Goal: Task Accomplishment & Management: Manage account settings

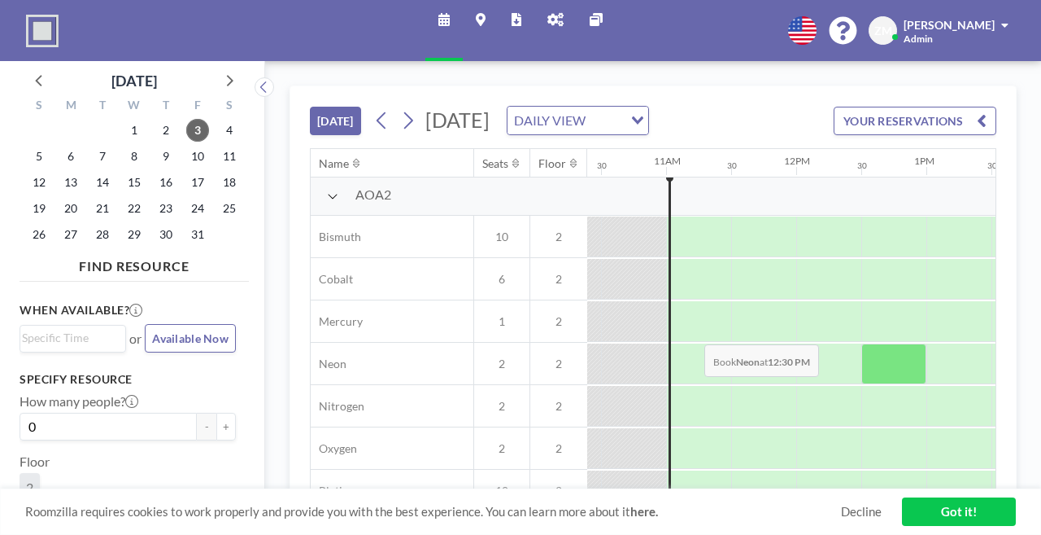
scroll to position [3, 1482]
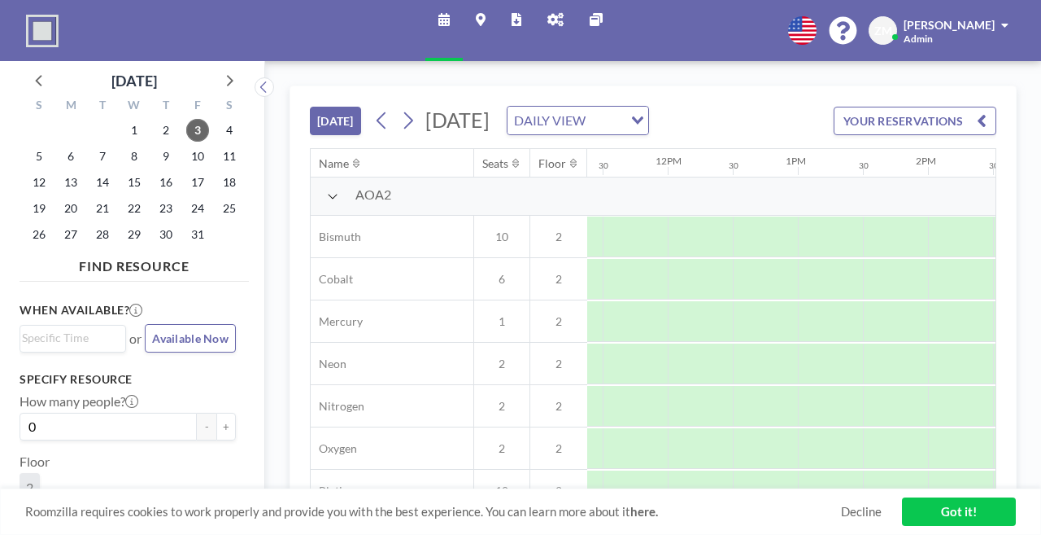
click at [993, 513] on link "Got it!" at bounding box center [959, 511] width 114 height 28
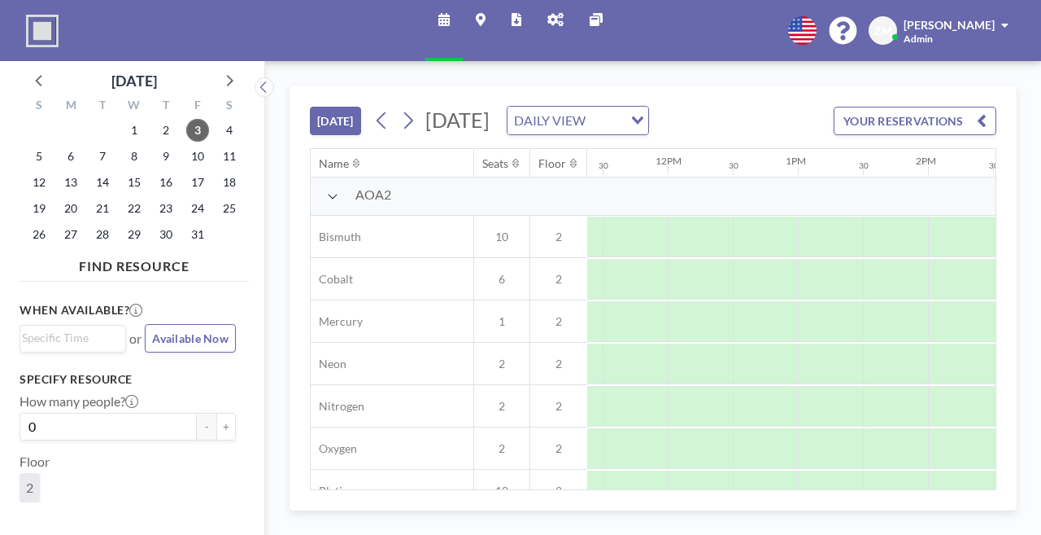
click at [548, 20] on icon at bounding box center [556, 19] width 16 height 13
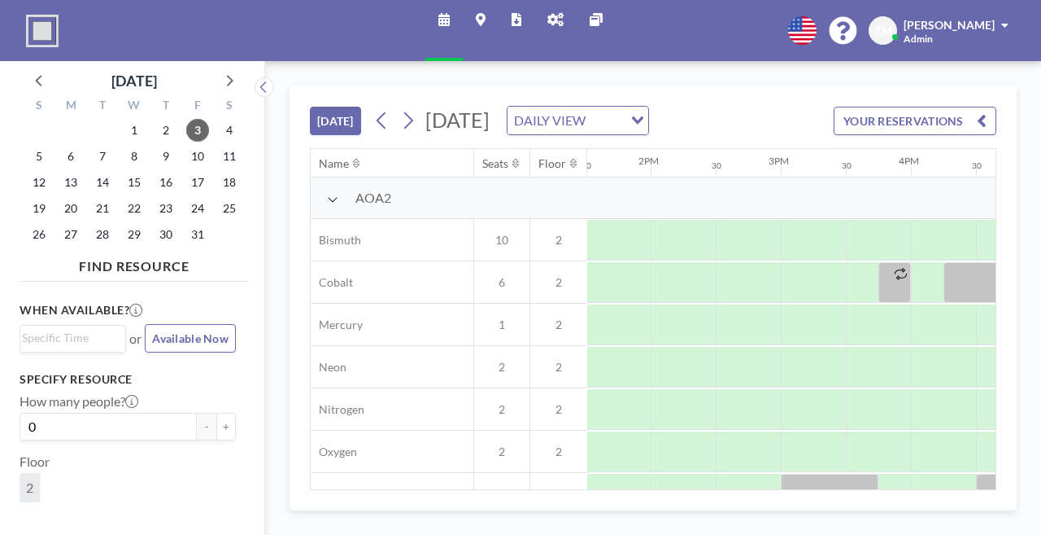
scroll to position [3, 1759]
click at [155, 171] on span "16" at bounding box center [166, 182] width 23 height 23
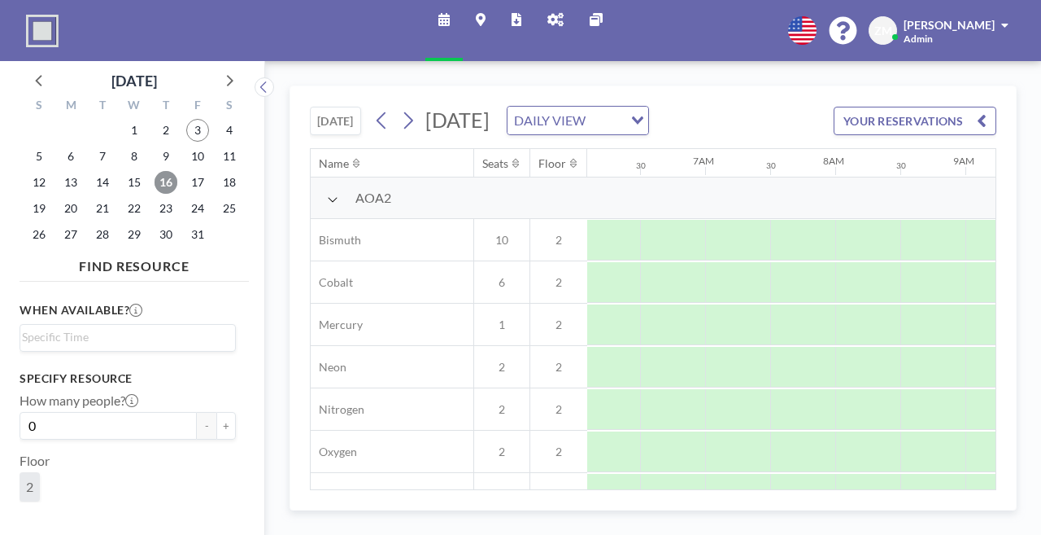
scroll to position [25, 0]
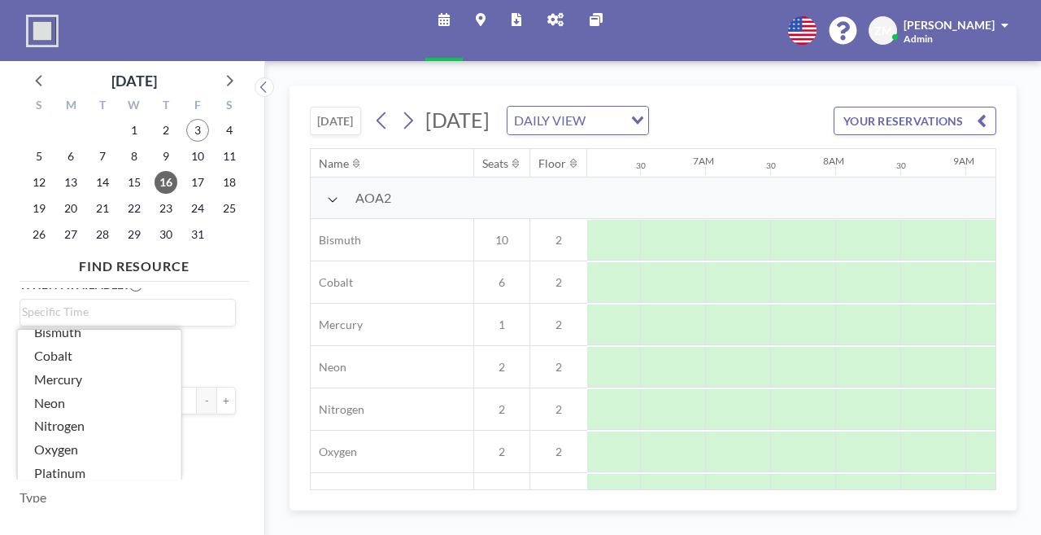
click at [60, 485] on li "Silicon" at bounding box center [100, 497] width 164 height 24
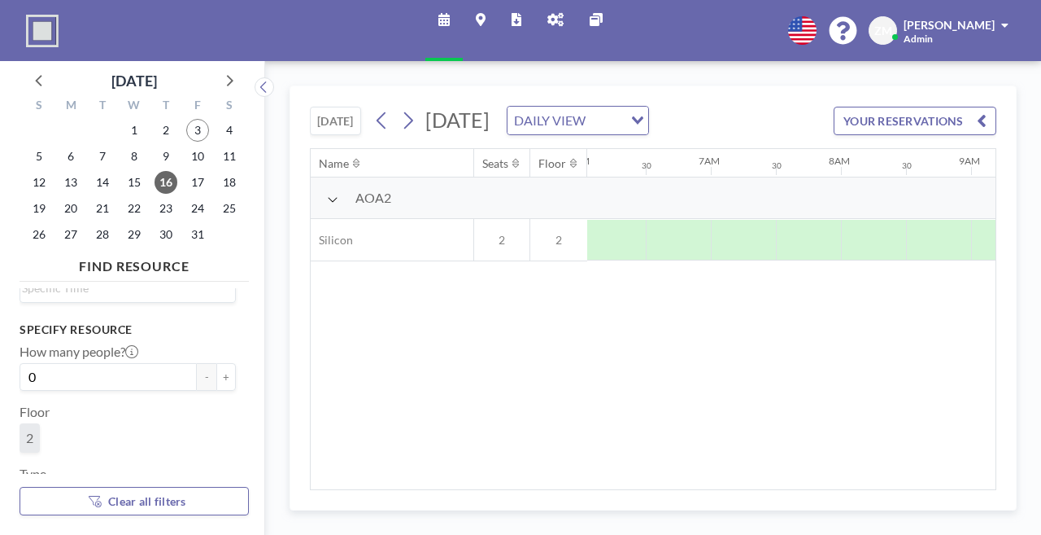
scroll to position [0, 793]
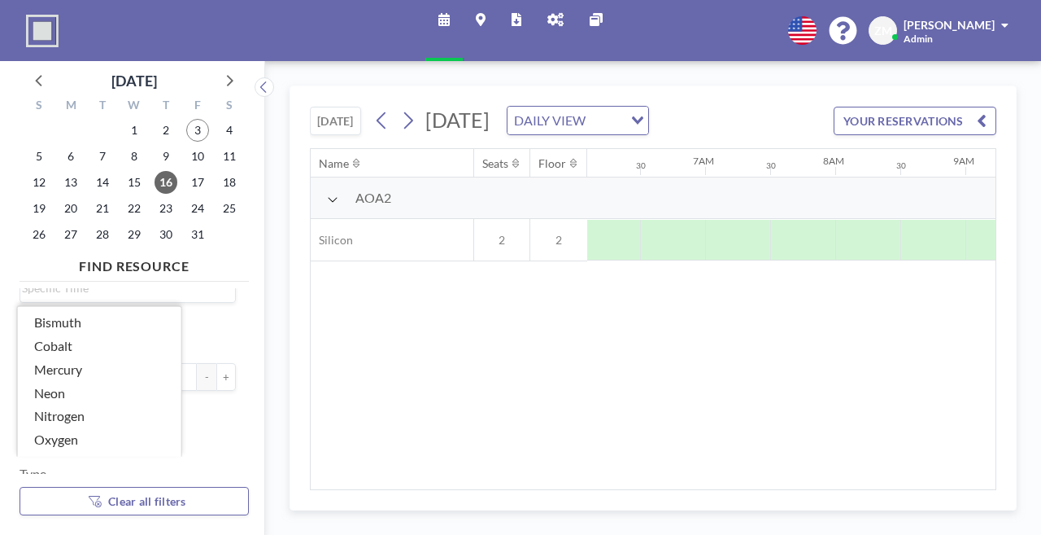
scroll to position [13, 0]
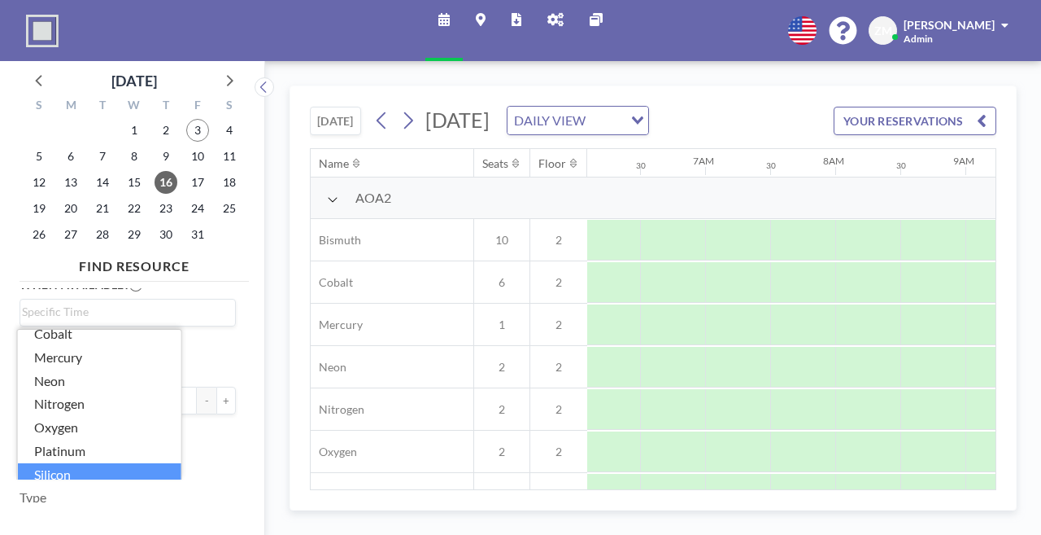
scroll to position [38, 0]
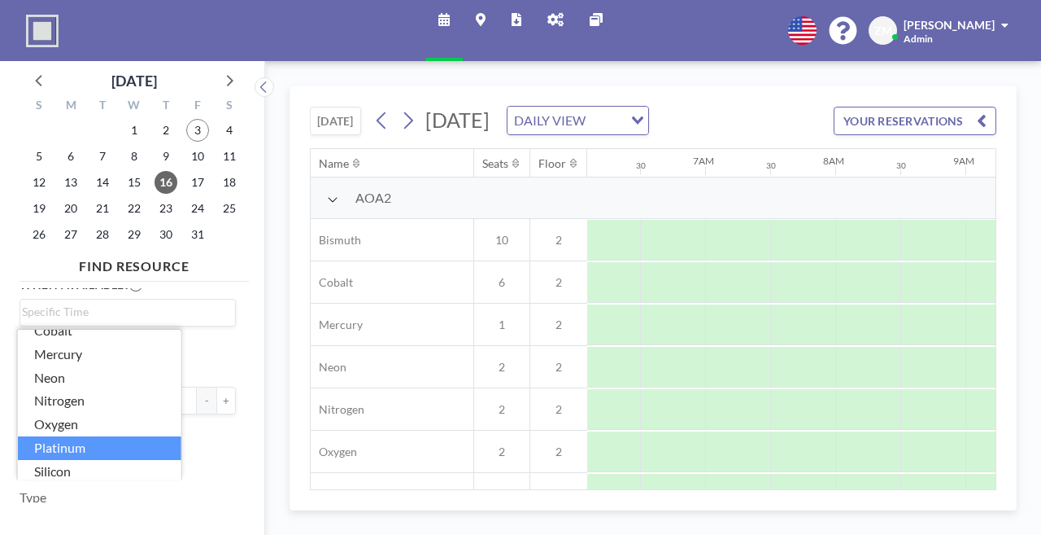
click at [63, 436] on li "Platinum" at bounding box center [100, 448] width 164 height 24
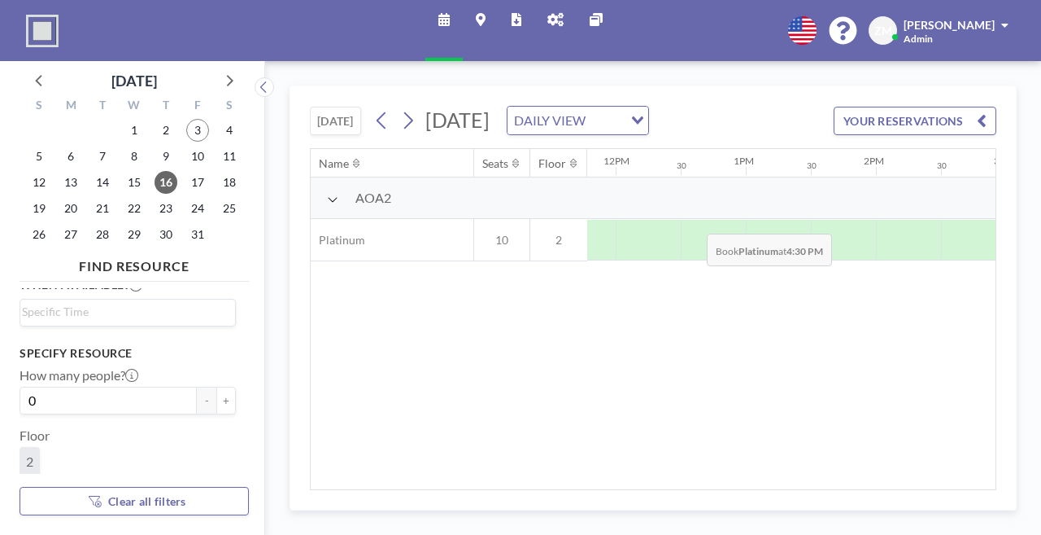
scroll to position [0, 1539]
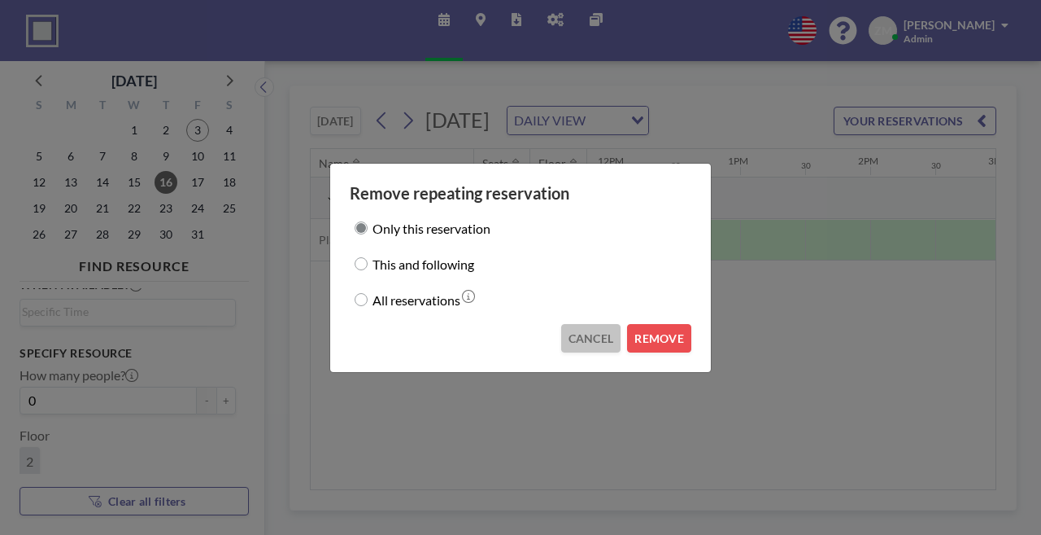
click at [579, 325] on button "CANCEL" at bounding box center [591, 338] width 60 height 28
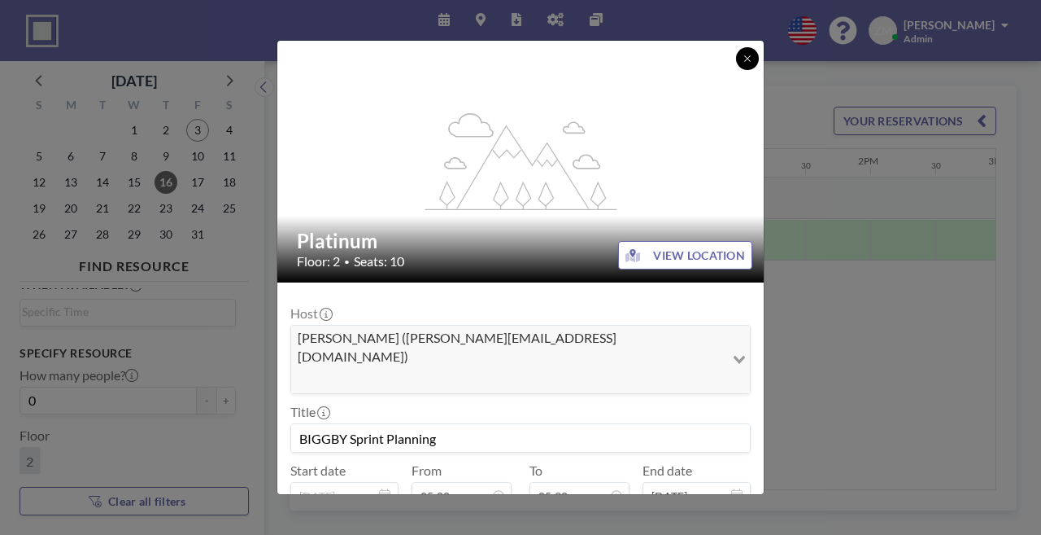
click at [736, 50] on button at bounding box center [747, 58] width 23 height 23
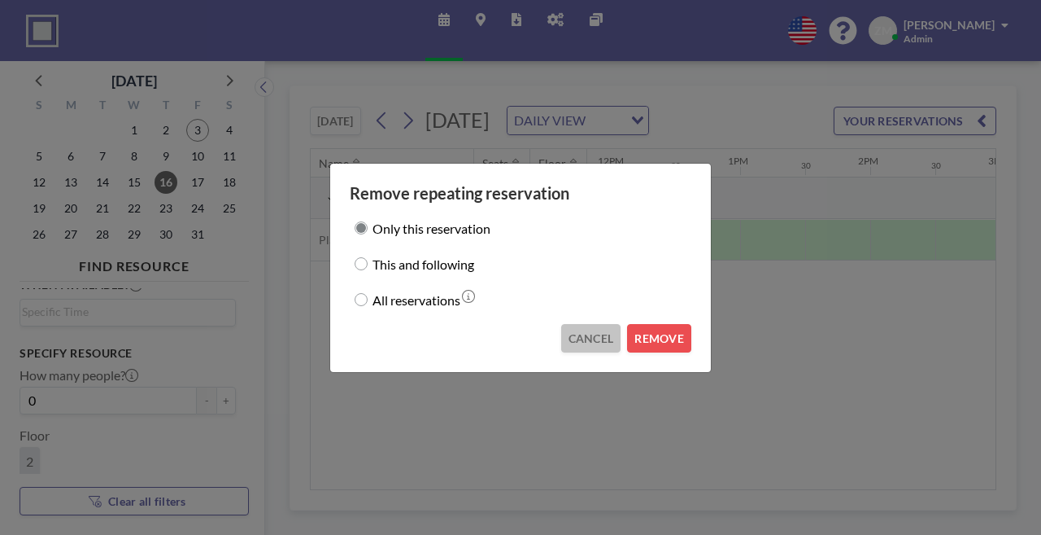
click at [582, 324] on button "CANCEL" at bounding box center [591, 338] width 60 height 28
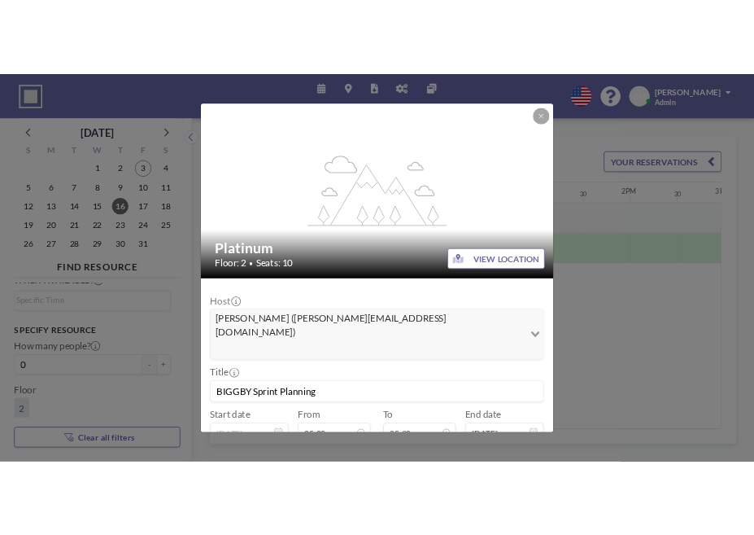
scroll to position [909, 0]
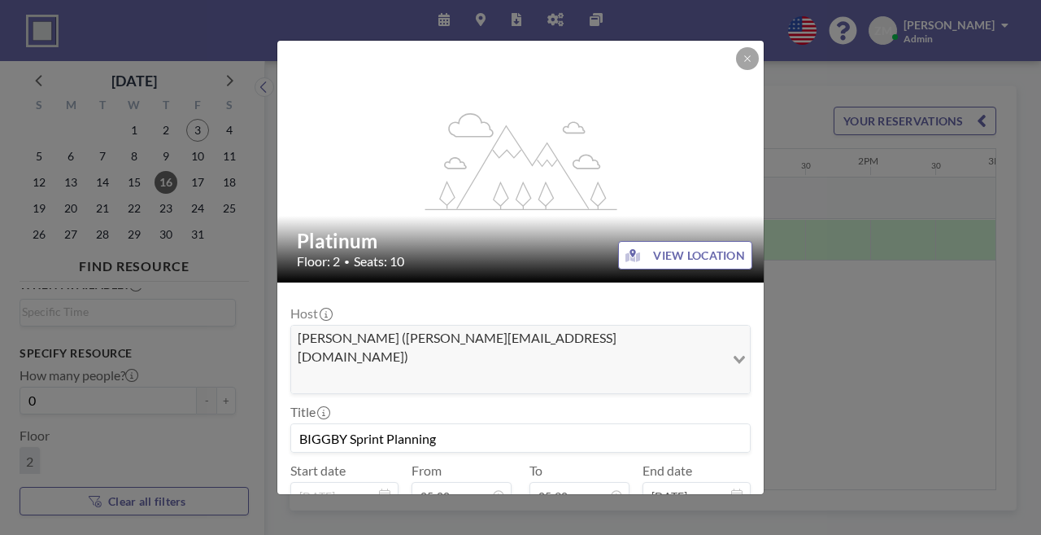
click at [823, 324] on div "flex-grow: 1.2; Platinum Floor: 2 • Seats: 10 VIEW LOCATION Host Renee Liken (r…" at bounding box center [520, 267] width 1041 height 535
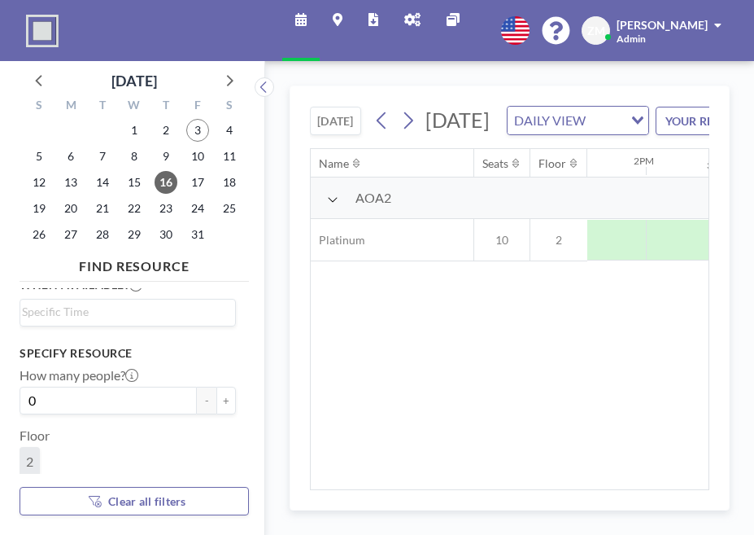
scroll to position [0, 1745]
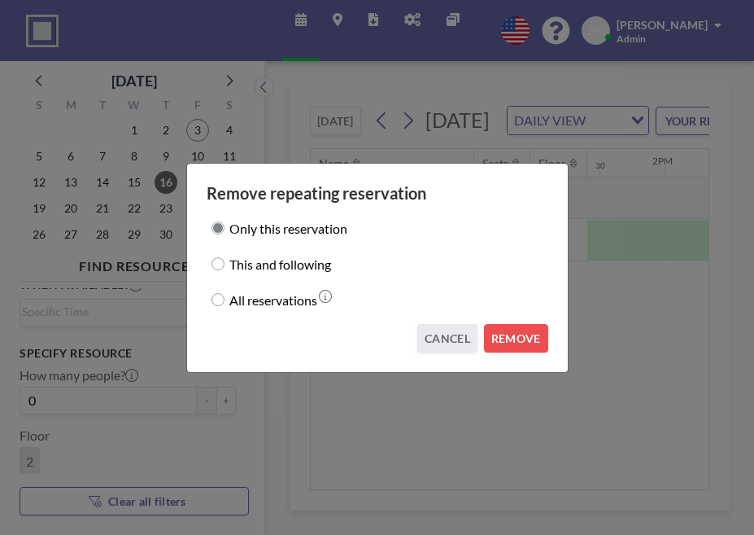
click at [314, 261] on label "This and following" at bounding box center [280, 263] width 102 height 23
click at [225, 261] on input "This and following" at bounding box center [218, 263] width 13 height 13
radio input "true"
click at [443, 324] on button "CANCEL" at bounding box center [447, 338] width 60 height 28
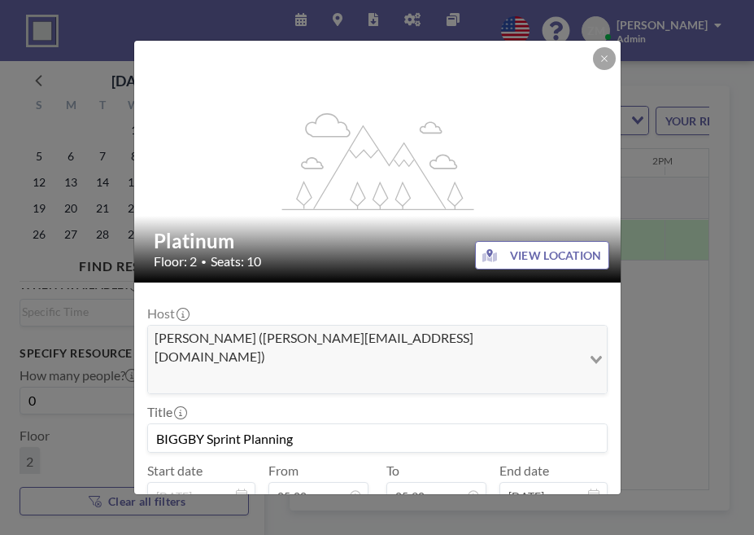
click at [593, 64] on div at bounding box center [604, 58] width 23 height 23
click at [601, 57] on icon at bounding box center [604, 59] width 6 height 6
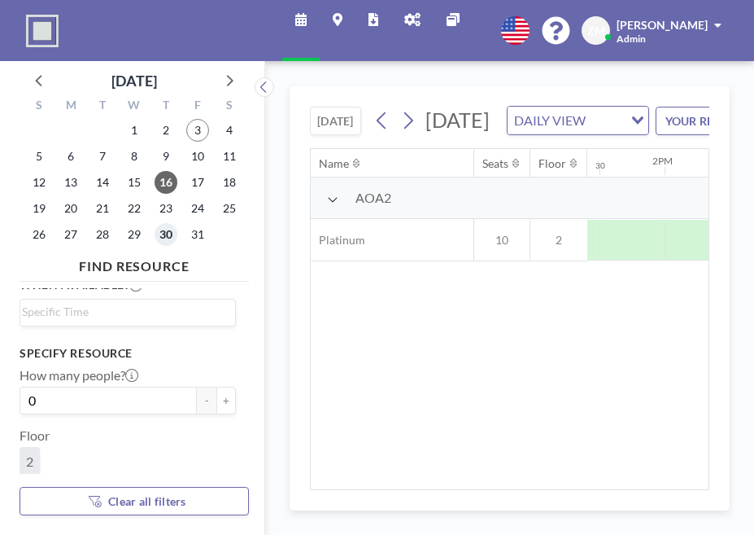
click at [155, 223] on span "30" at bounding box center [166, 234] width 23 height 23
click at [155, 171] on span "16" at bounding box center [166, 182] width 23 height 23
click at [155, 223] on span "30" at bounding box center [166, 234] width 23 height 23
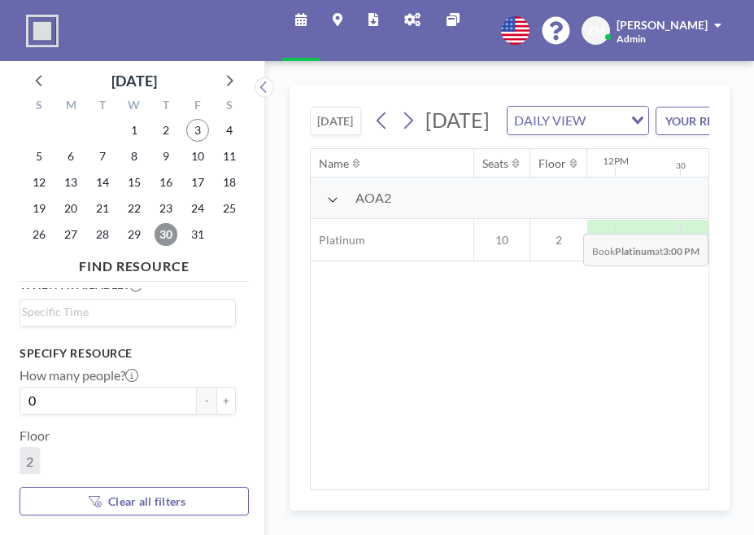
scroll to position [0, 1610]
click at [227, 75] on icon at bounding box center [230, 80] width 7 height 11
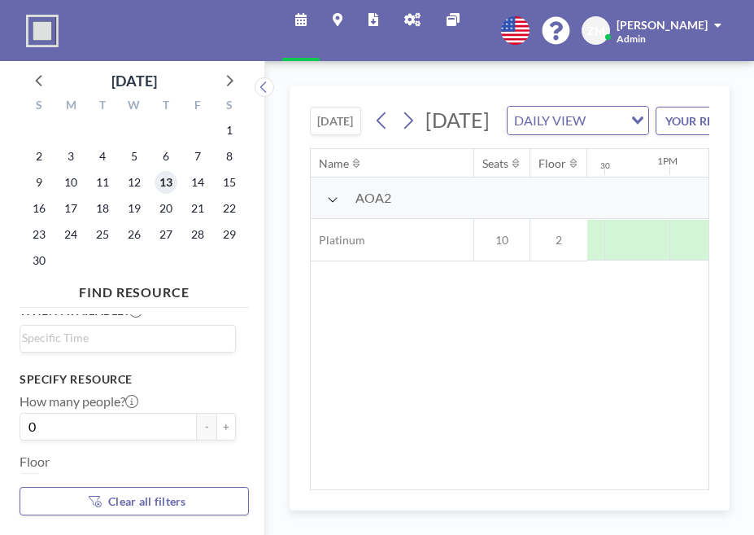
click at [155, 171] on span "13" at bounding box center [166, 182] width 23 height 23
click at [155, 223] on span "27" at bounding box center [166, 234] width 23 height 23
click at [32, 74] on icon at bounding box center [39, 79] width 21 height 21
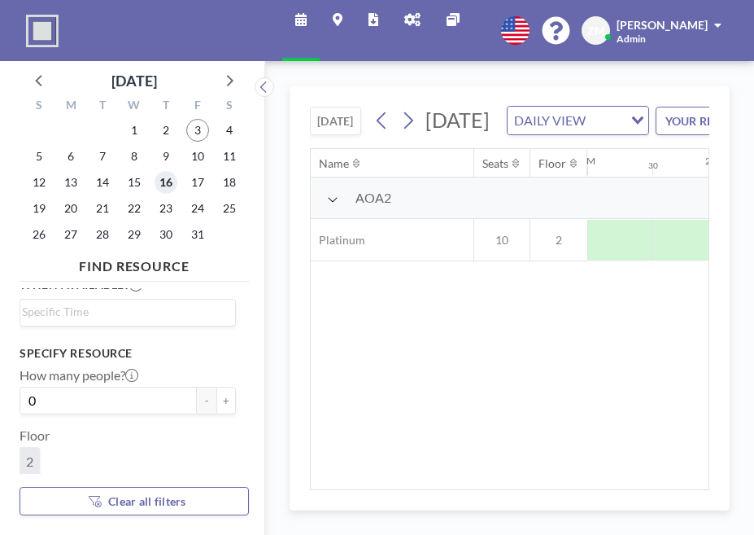
click at [155, 171] on span "16" at bounding box center [166, 182] width 23 height 23
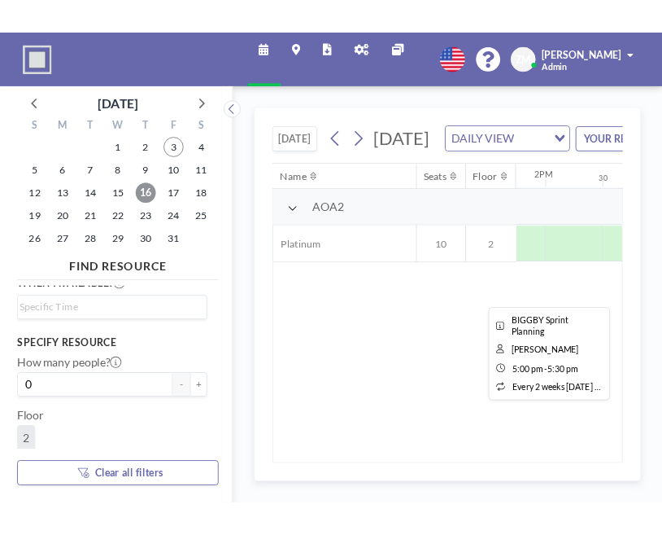
scroll to position [0, 1714]
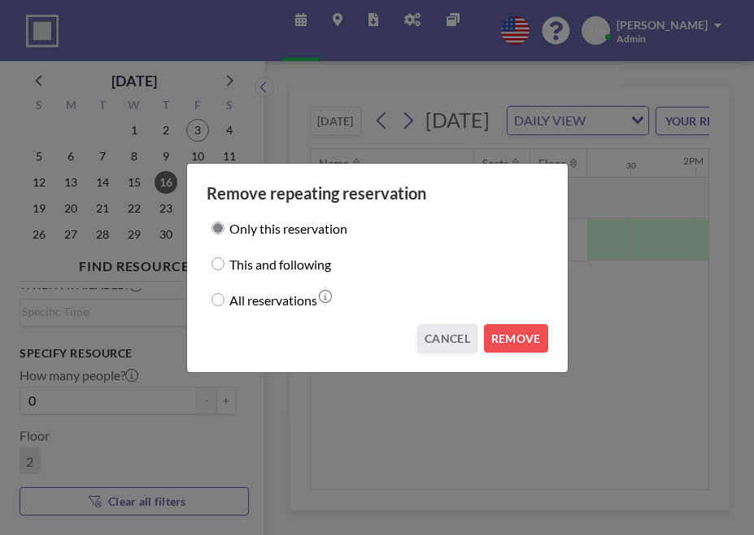
click at [326, 263] on label "This and following" at bounding box center [280, 263] width 102 height 23
click at [225, 263] on input "This and following" at bounding box center [218, 263] width 13 height 13
radio input "true"
click at [500, 326] on button "REMOVE" at bounding box center [516, 338] width 64 height 28
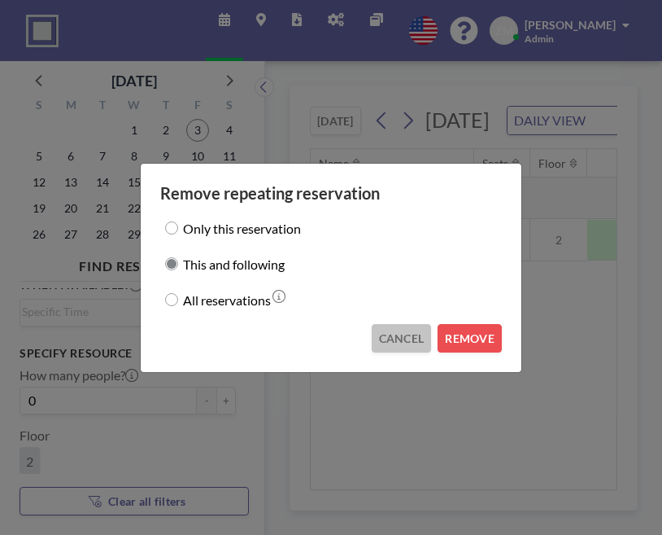
click at [386, 329] on button "CANCEL" at bounding box center [402, 338] width 60 height 28
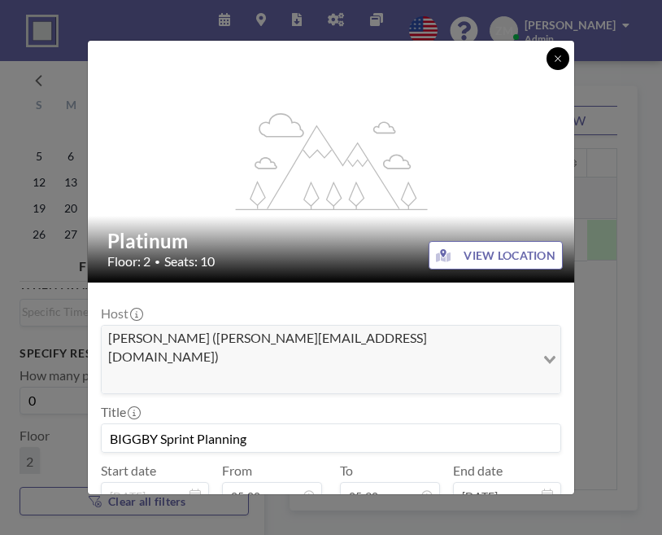
click at [553, 59] on icon at bounding box center [558, 59] width 10 height 10
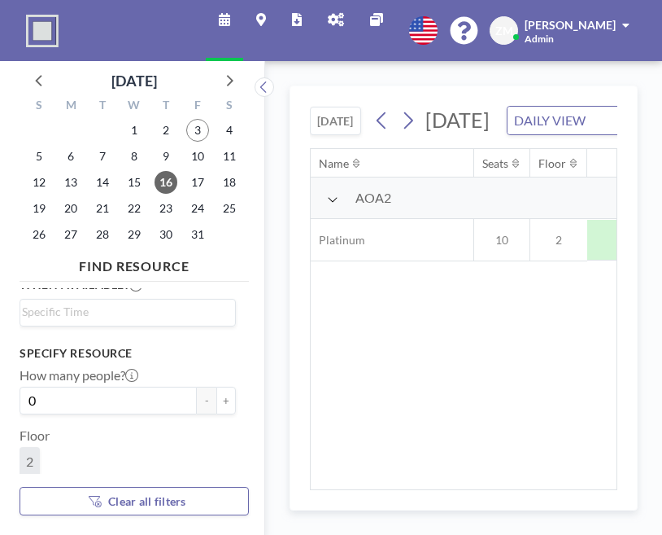
scroll to position [0, 1744]
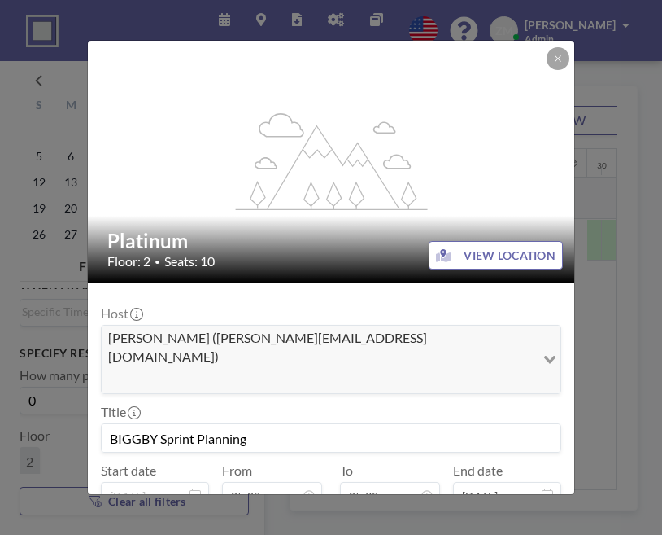
drag, startPoint x: 277, startPoint y: 336, endPoint x: 146, endPoint y: 336, distance: 130.2
click at [146, 424] on input "BIGGBY Sprint Planning" at bounding box center [331, 438] width 459 height 28
click at [284, 329] on span "Renee Liken (renee.liken@atomicobject.com)" at bounding box center [318, 347] width 427 height 37
click at [176, 325] on div "Renee Liken (renee.liken@atomicobject.com)" at bounding box center [319, 357] width 434 height 64
copy span "liken"
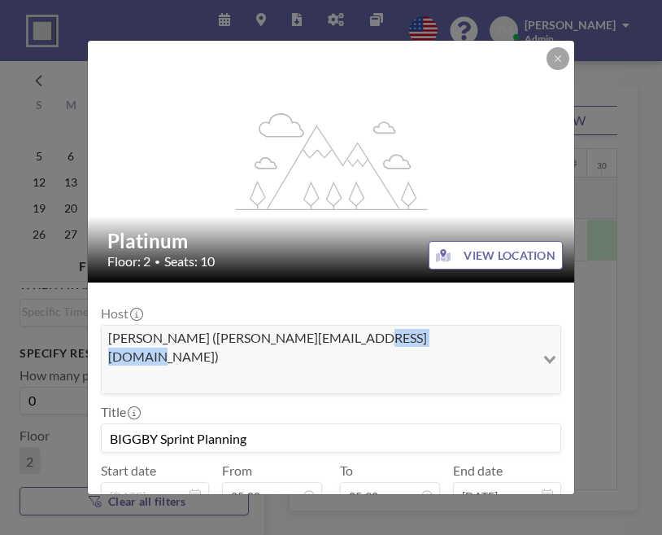
copy span "atomicobject"
